Goal: Find contact information: Find contact information

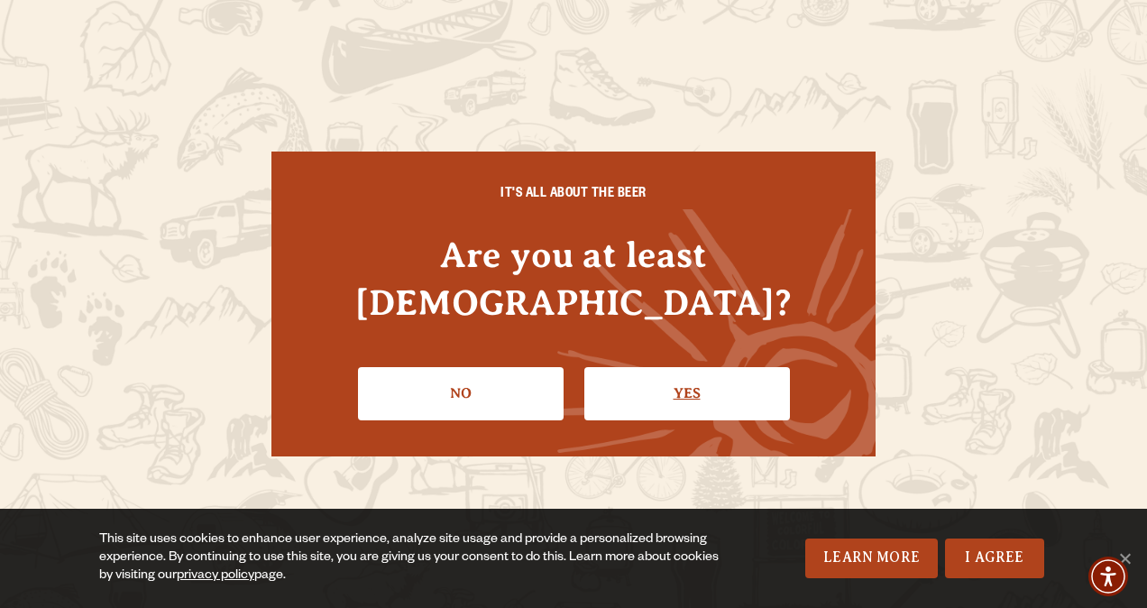
click at [649, 374] on link "Yes" at bounding box center [688, 393] width 206 height 52
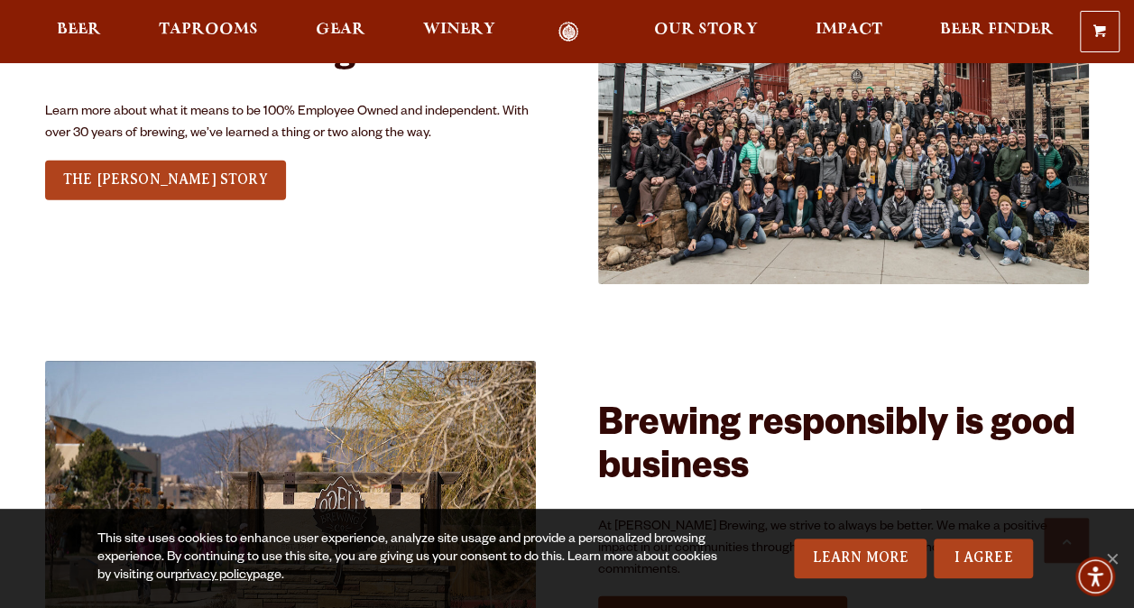
scroll to position [2345, 0]
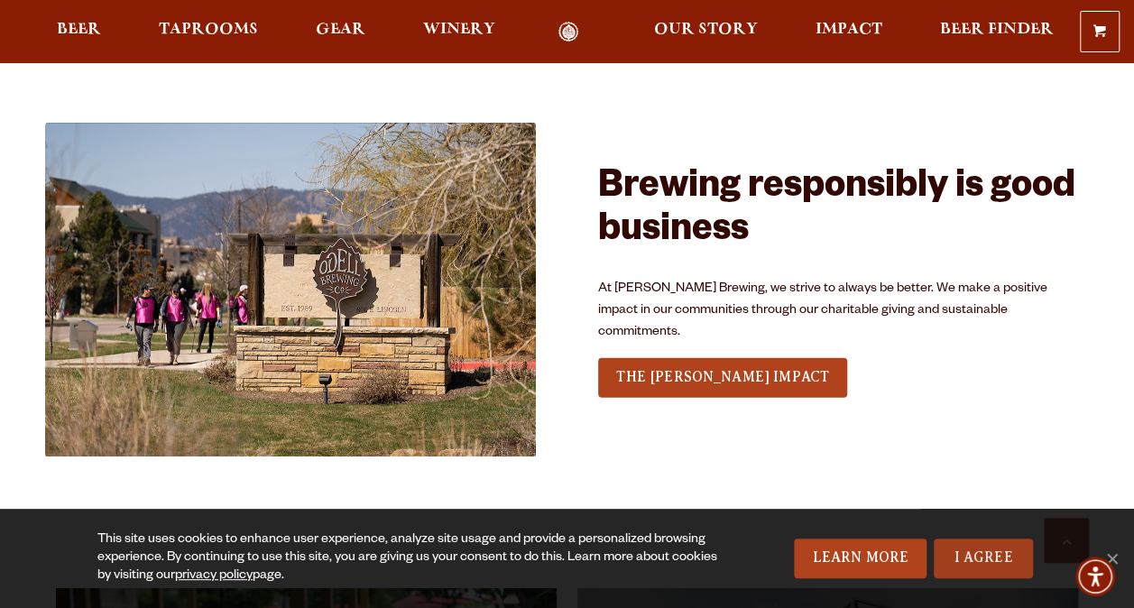
click at [987, 551] on link "I Agree" at bounding box center [983, 559] width 99 height 40
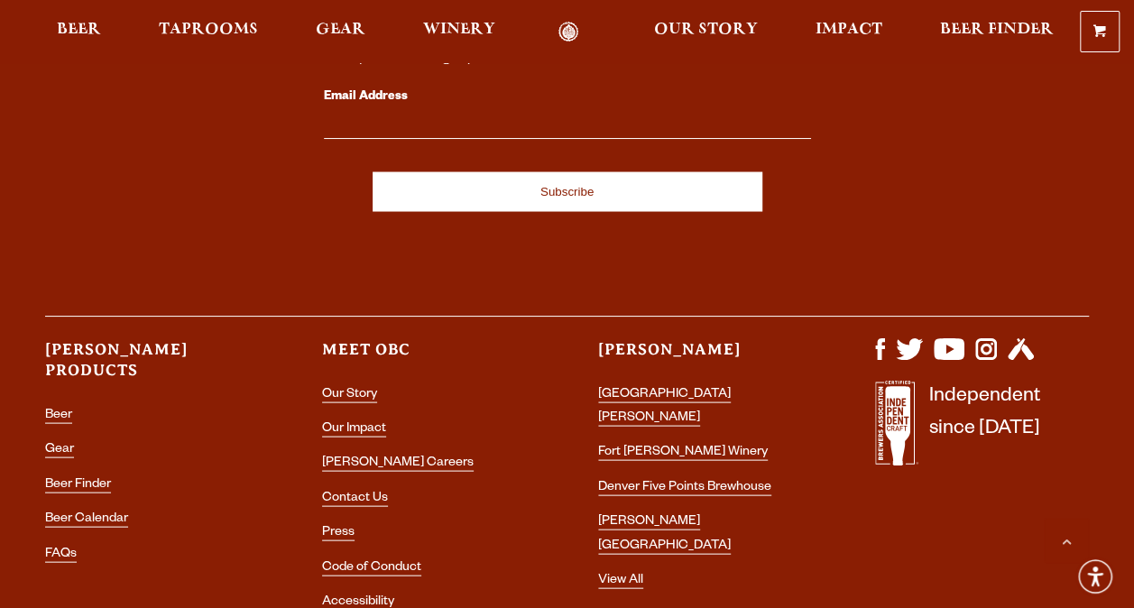
scroll to position [5102, 0]
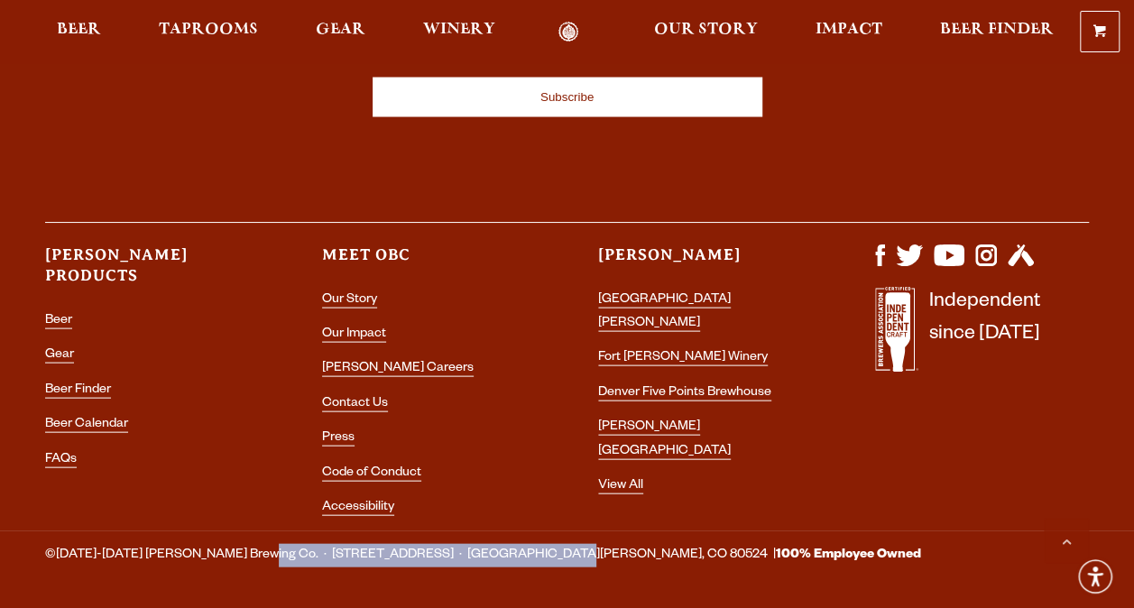
drag, startPoint x: 236, startPoint y: 493, endPoint x: 505, endPoint y: 493, distance: 268.8
click at [505, 544] on span "©[DATE]-[DATE] [PERSON_NAME] Brewing Co. · [STREET_ADDRESS] · [GEOGRAPHIC_DATA]…" at bounding box center [483, 555] width 876 height 23
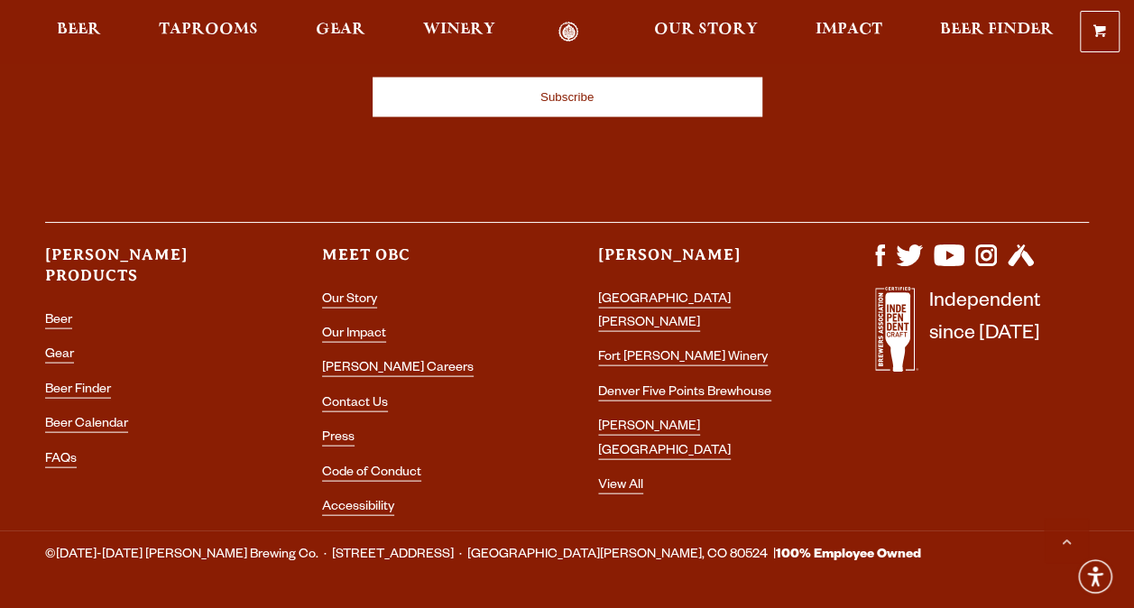
click at [152, 530] on footer "©[DATE]-[DATE] [PERSON_NAME] Brewing Co. · [STREET_ADDRESS] · [GEOGRAPHIC_DATA]…" at bounding box center [567, 598] width 1134 height 137
drag, startPoint x: 121, startPoint y: 489, endPoint x: 136, endPoint y: 488, distance: 15.4
click at [136, 544] on span "©[DATE]-[DATE] [PERSON_NAME] Brewing Co. · [STREET_ADDRESS] · [GEOGRAPHIC_DATA]…" at bounding box center [483, 555] width 876 height 23
click at [197, 530] on footer "©[DATE]-[DATE] [PERSON_NAME] Brewing Co. · [STREET_ADDRESS] · [GEOGRAPHIC_DATA]…" at bounding box center [567, 598] width 1134 height 137
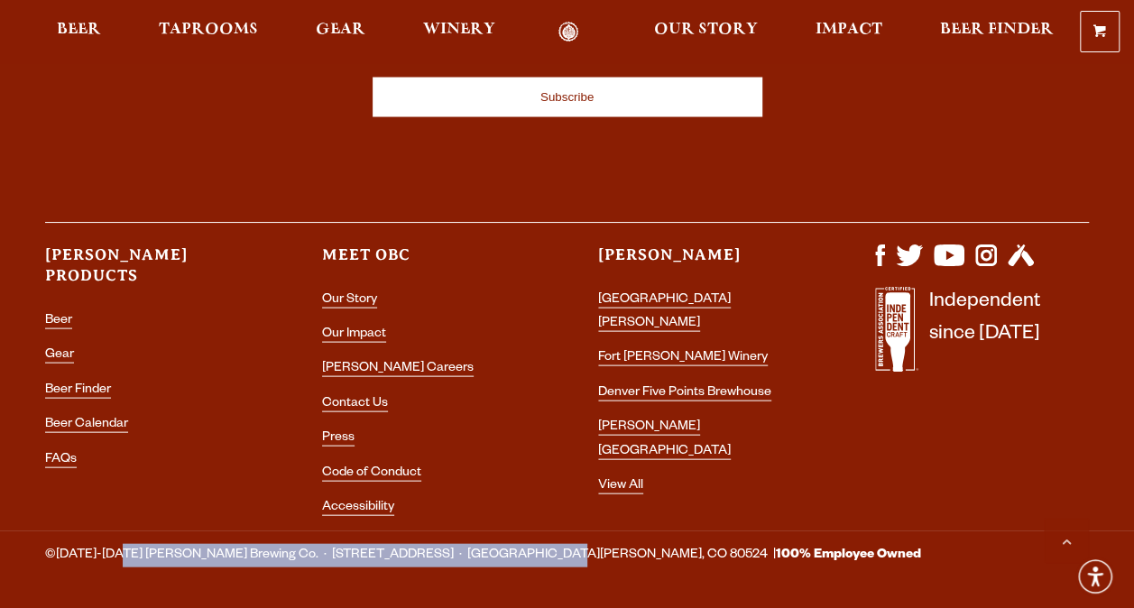
drag, startPoint x: 125, startPoint y: 490, endPoint x: 503, endPoint y: 493, distance: 378.0
click at [503, 544] on span "©[DATE]-[DATE] [PERSON_NAME] Brewing Co. · [STREET_ADDRESS] · [GEOGRAPHIC_DATA]…" at bounding box center [483, 555] width 876 height 23
drag, startPoint x: 503, startPoint y: 493, endPoint x: 453, endPoint y: 497, distance: 50.7
copy span "[PERSON_NAME] Brewing Co. · [STREET_ADDRESS] · [GEOGRAPHIC_DATA][PERSON_NAME], …"
